Goal: Use online tool/utility: Utilize a website feature to perform a specific function

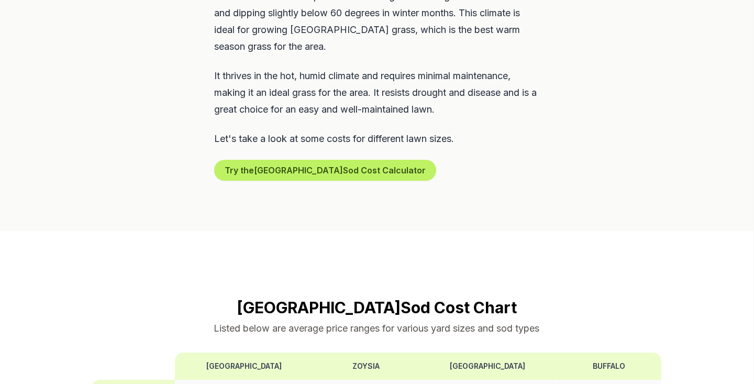
scroll to position [584, 0]
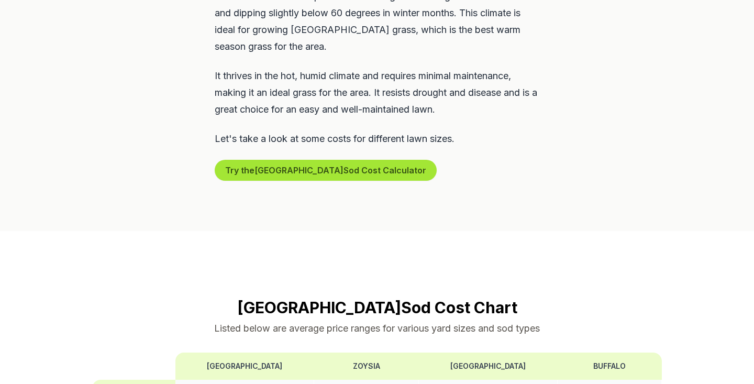
click at [305, 160] on button "Try the Sarasota Sod Cost Calculator" at bounding box center [326, 170] width 222 height 21
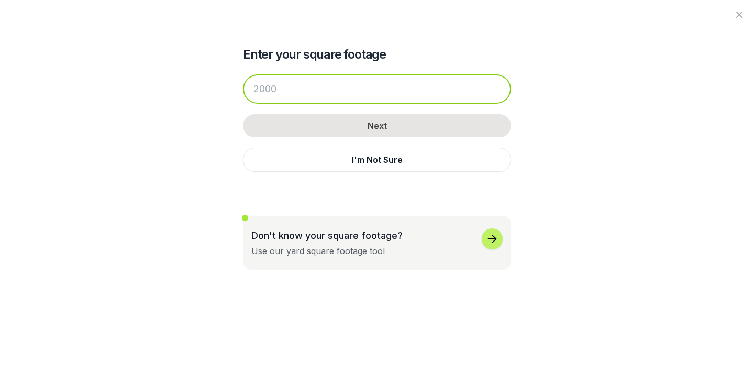
click at [336, 86] on input "number" at bounding box center [377, 88] width 268 height 29
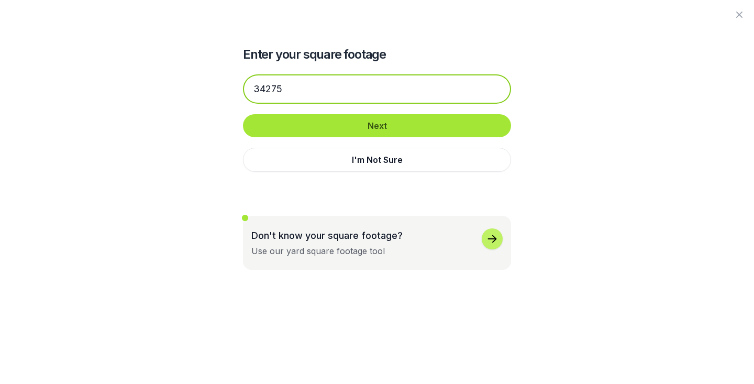
type input "34275"
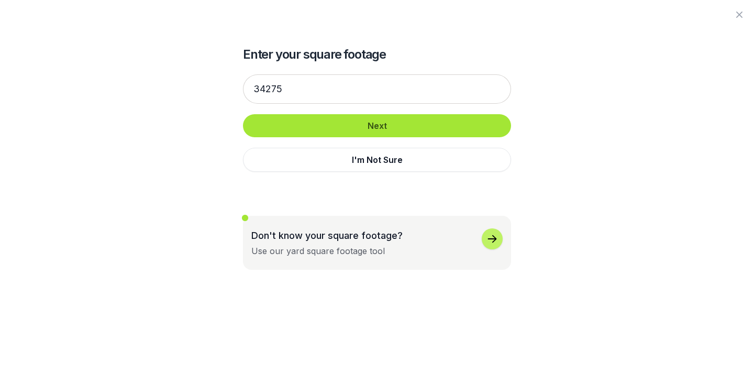
click at [383, 124] on button "Next" at bounding box center [377, 125] width 268 height 23
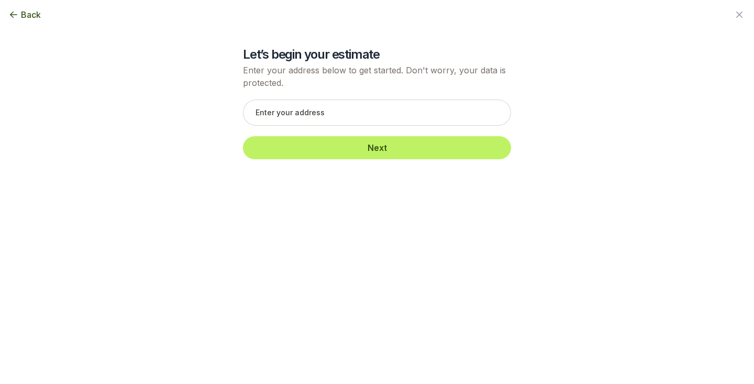
click at [28, 23] on div "Back" at bounding box center [377, 14] width 754 height 29
click at [26, 17] on span "Back" at bounding box center [31, 14] width 20 height 13
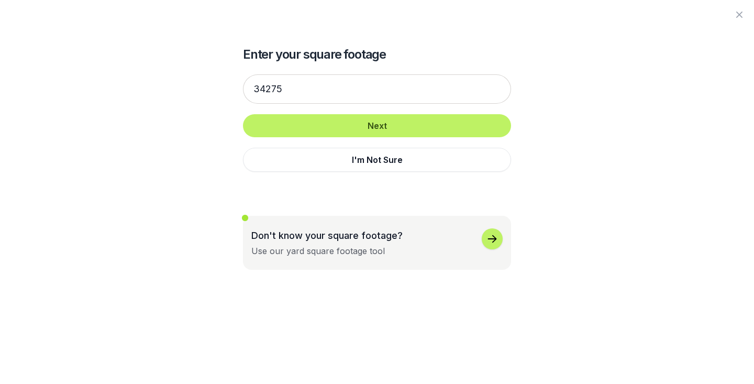
click at [358, 172] on div "34275 Next I'm Not Sure" at bounding box center [377, 123] width 268 height 118
click at [354, 161] on button "I'm Not Sure" at bounding box center [377, 160] width 268 height 24
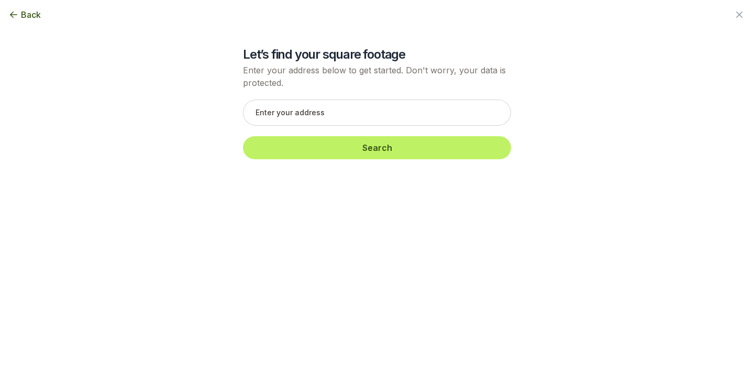
click at [16, 9] on button "Back" at bounding box center [24, 14] width 32 height 13
